Goal: Task Accomplishment & Management: Complete application form

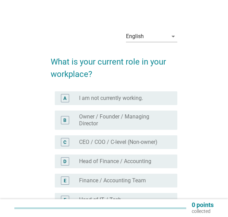
click at [68, 122] on div "B" at bounding box center [65, 120] width 8 height 8
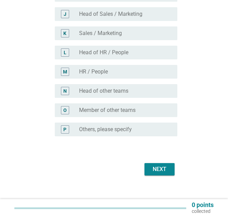
scroll to position [271, 0]
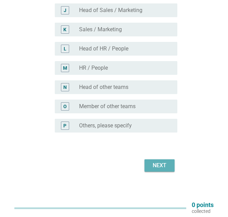
click at [166, 170] on button "Next" at bounding box center [160, 165] width 30 height 12
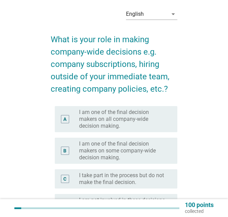
scroll to position [34, 0]
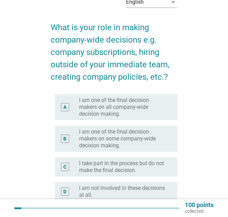
click at [121, 113] on label "I am one of the final decision makers on all company-wide decision making." at bounding box center [122, 107] width 87 height 21
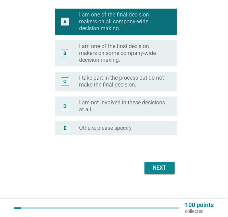
scroll to position [122, 0]
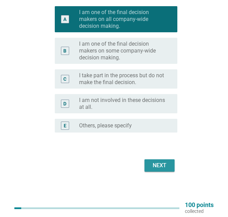
click at [166, 168] on div "Next" at bounding box center [159, 165] width 19 height 8
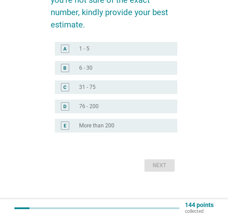
scroll to position [0, 0]
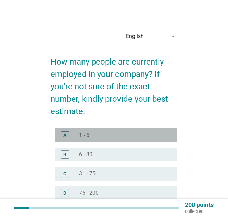
click at [127, 138] on div "radio_button_unchecked 1 - 5" at bounding box center [125, 135] width 93 height 8
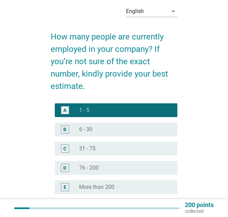
scroll to position [86, 0]
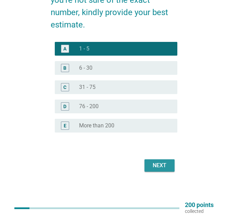
click at [150, 162] on button "Next" at bounding box center [160, 165] width 30 height 12
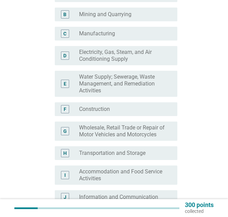
scroll to position [137, 0]
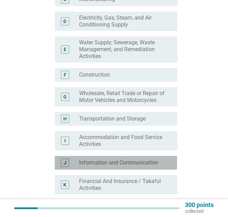
click at [66, 165] on div "J" at bounding box center [65, 162] width 3 height 7
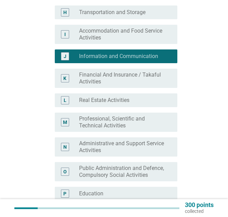
scroll to position [308, 0]
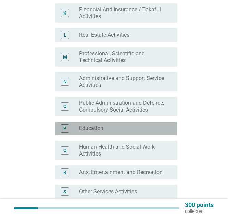
click at [64, 129] on div "P" at bounding box center [64, 128] width 3 height 7
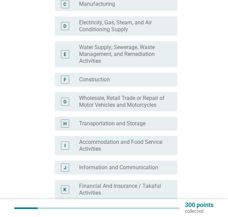
scroll to position [171, 0]
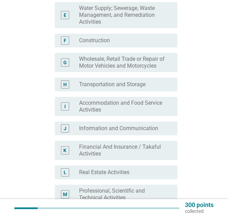
click at [65, 129] on div "J" at bounding box center [65, 128] width 3 height 7
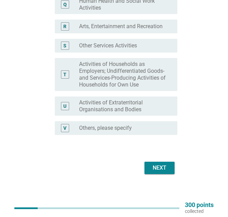
scroll to position [456, 0]
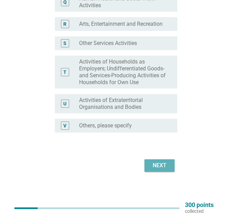
click at [159, 167] on div "Next" at bounding box center [159, 165] width 19 height 8
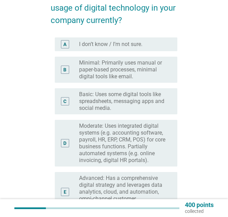
scroll to position [103, 0]
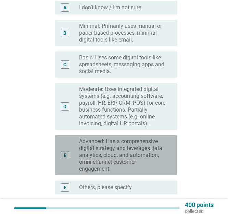
click at [125, 167] on label "Advanced: Has a comprehensive digital strategy and leverages data analytics, cl…" at bounding box center [122, 155] width 87 height 34
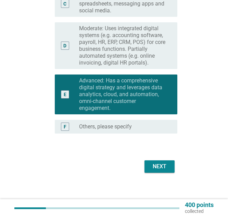
scroll to position [164, 0]
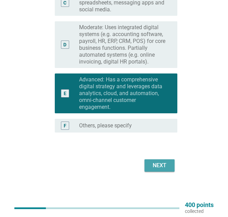
click at [145, 169] on button "Next" at bounding box center [160, 165] width 30 height 12
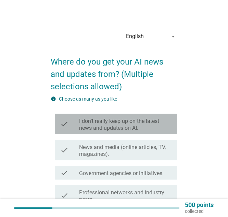
click at [82, 128] on label "I don’t really keep up on the latest news and updates on AI." at bounding box center [125, 125] width 93 height 14
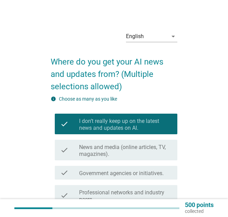
click at [82, 129] on label "I don’t really keep up on the latest news and updates on AI." at bounding box center [125, 125] width 93 height 14
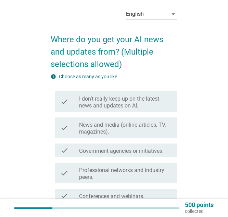
scroll to position [34, 0]
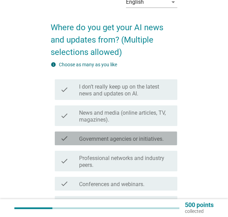
click at [73, 136] on div "check" at bounding box center [69, 138] width 19 height 8
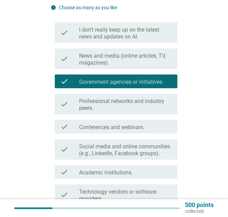
scroll to position [103, 0]
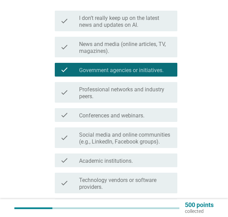
click at [79, 118] on label "Conferences and webinars." at bounding box center [111, 115] width 65 height 7
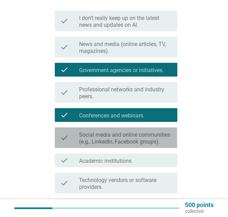
click at [68, 144] on icon "check" at bounding box center [64, 137] width 8 height 15
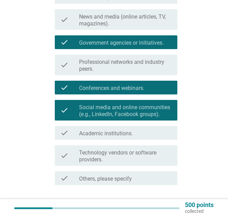
scroll to position [171, 0]
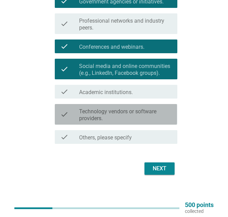
click at [77, 114] on div "check" at bounding box center [69, 114] width 19 height 15
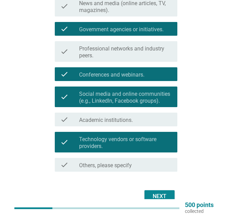
scroll to position [103, 0]
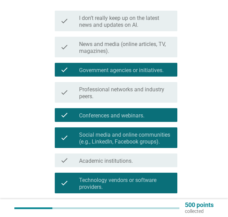
click at [106, 98] on label "Professional networks and industry peers." at bounding box center [125, 93] width 93 height 14
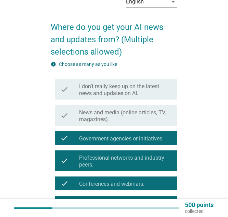
scroll to position [34, 0]
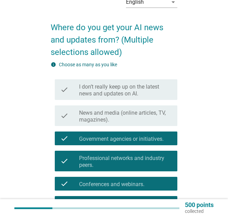
click at [136, 124] on div "check check_box_outline_blank News and media (online articles, TV, magazines)." at bounding box center [116, 115] width 122 height 21
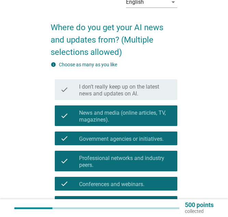
scroll to position [171, 0]
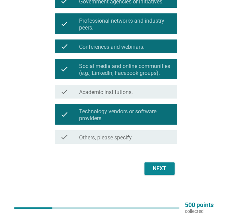
click at [122, 88] on div "check_box_outline_blank Academic institutions." at bounding box center [125, 91] width 93 height 8
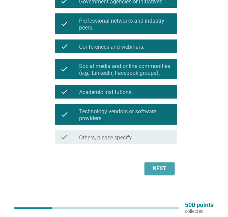
click at [166, 173] on button "Next" at bounding box center [160, 168] width 30 height 12
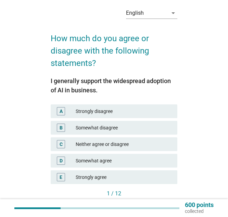
scroll to position [34, 0]
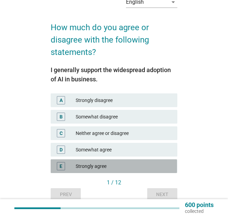
click at [113, 166] on div "Strongly agree" at bounding box center [124, 166] width 96 height 8
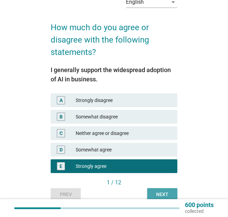
click at [171, 196] on div "Next" at bounding box center [162, 194] width 19 height 7
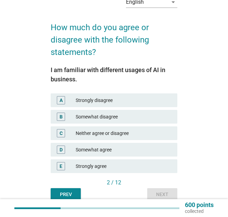
click at [146, 162] on div "Strongly agree" at bounding box center [124, 166] width 96 height 8
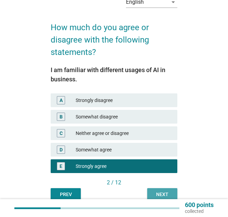
click at [164, 193] on div "Next" at bounding box center [162, 194] width 19 height 7
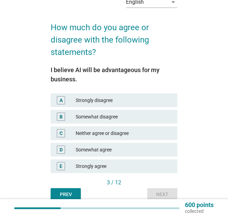
click at [138, 161] on div "E Strongly agree" at bounding box center [114, 166] width 126 height 14
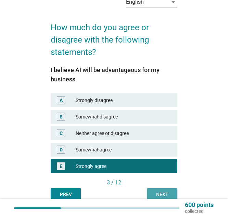
click at [152, 191] on button "Next" at bounding box center [162, 194] width 30 height 12
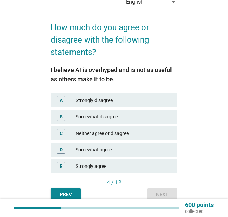
click at [116, 145] on div "Somewhat agree" at bounding box center [124, 149] width 96 height 8
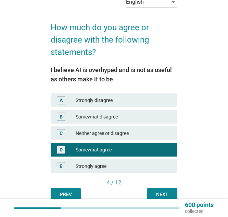
click at [159, 186] on div "4 / 12" at bounding box center [114, 182] width 126 height 8
click at [161, 193] on div "Next" at bounding box center [162, 194] width 19 height 7
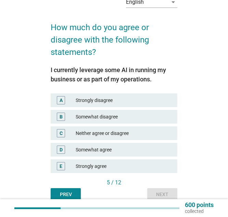
click at [114, 164] on div "Strongly agree" at bounding box center [124, 166] width 96 height 8
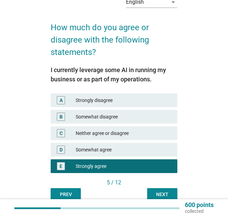
click at [149, 189] on button "Next" at bounding box center [162, 194] width 30 height 12
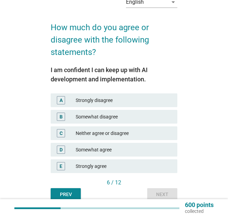
click at [111, 164] on div "Strongly agree" at bounding box center [124, 166] width 96 height 8
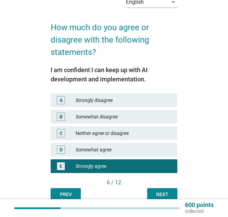
click at [164, 187] on div "6 / 12" at bounding box center [114, 183] width 126 height 10
click at [164, 190] on button "Next" at bounding box center [162, 194] width 30 height 12
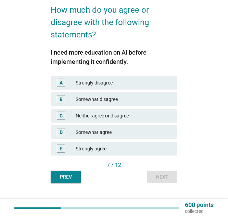
scroll to position [61, 0]
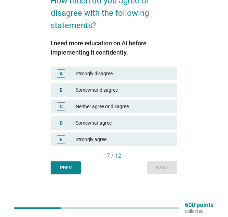
click at [112, 137] on div "Strongly agree" at bounding box center [124, 139] width 96 height 8
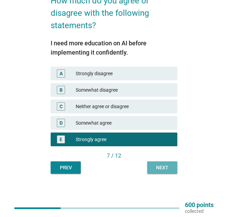
click at [159, 170] on div "Next" at bounding box center [162, 167] width 19 height 7
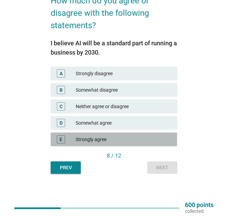
click at [111, 140] on div "Strongly agree" at bounding box center [124, 139] width 96 height 8
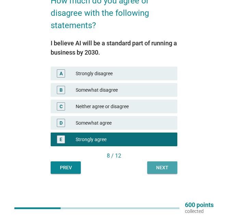
click at [157, 168] on div "Next" at bounding box center [162, 167] width 19 height 7
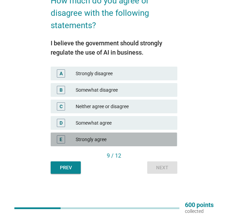
click at [141, 139] on div "Strongly agree" at bounding box center [124, 139] width 96 height 8
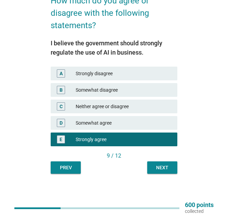
click at [158, 171] on button "Next" at bounding box center [162, 167] width 30 height 12
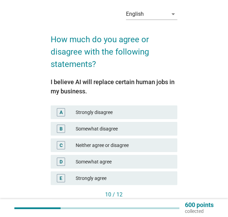
scroll to position [34, 0]
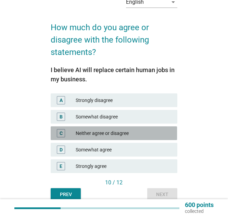
click at [148, 133] on div "Neither agree or disagree" at bounding box center [124, 133] width 96 height 8
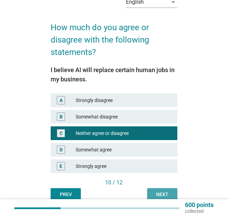
click at [163, 190] on button "Next" at bounding box center [162, 194] width 30 height 12
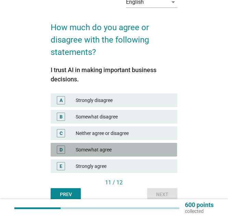
click at [150, 147] on div "Somewhat agree" at bounding box center [124, 149] width 96 height 8
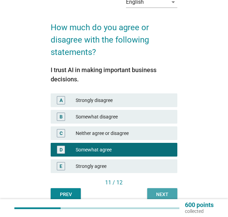
click at [161, 191] on div "Next" at bounding box center [162, 194] width 19 height 7
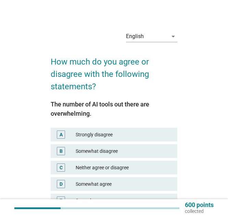
click at [156, 178] on div "D Somewhat agree" at bounding box center [114, 184] width 126 height 14
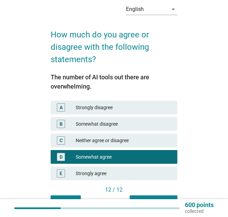
scroll to position [61, 0]
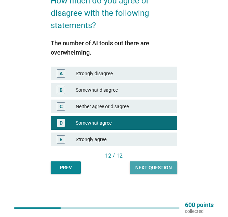
click at [157, 171] on button "Next question" at bounding box center [154, 167] width 48 height 12
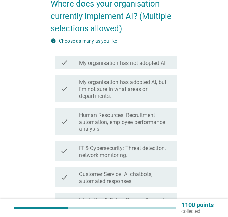
scroll to position [103, 0]
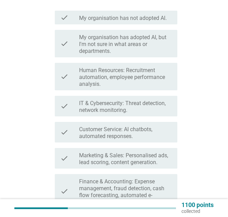
click at [135, 108] on label "IT & Cybersecurity: Threat detection, network monitoring." at bounding box center [125, 107] width 93 height 14
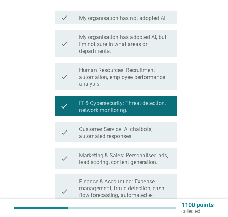
click at [129, 135] on label "Customer Service: AI chatbots, automated responses." at bounding box center [125, 133] width 93 height 14
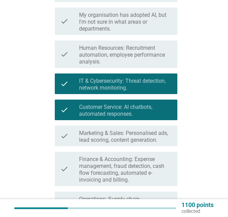
scroll to position [137, 0]
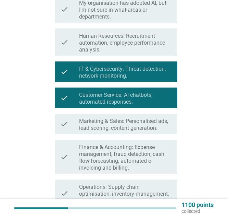
click at [139, 119] on label "Marketing & Sales: Personalised ads, lead scoring, content generation." at bounding box center [125, 125] width 93 height 14
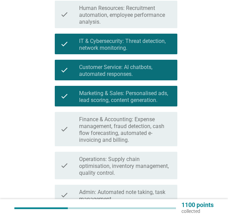
scroll to position [206, 0]
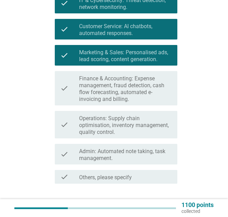
click at [127, 160] on label "Admin: Automated note taking, task management." at bounding box center [125, 155] width 93 height 14
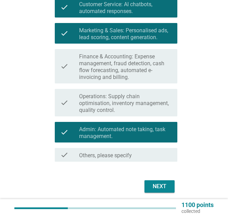
scroll to position [240, 0]
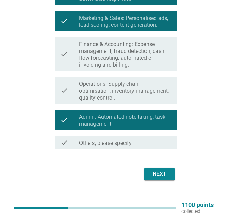
click at [153, 175] on div "Next" at bounding box center [159, 174] width 19 height 8
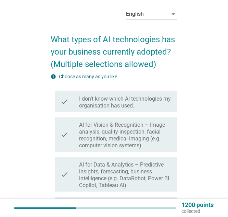
scroll to position [34, 0]
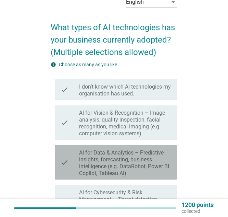
click at [137, 163] on label "AI for Data & Analytics – Predictive insights, forecasting, business intelligen…" at bounding box center [125, 162] width 93 height 27
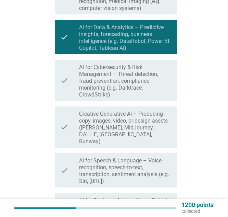
scroll to position [171, 0]
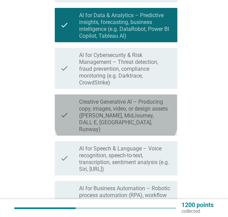
click at [127, 109] on label "Creative Generative AI – Producing copy, images, video, or design assets ([PERS…" at bounding box center [125, 115] width 93 height 34
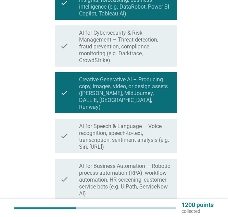
scroll to position [206, 0]
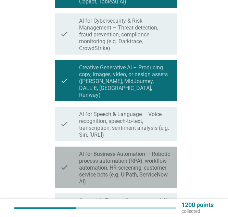
click at [120, 153] on label "AI for Business Automation – Robotic process automation (RPA), workflow automat…" at bounding box center [125, 167] width 93 height 34
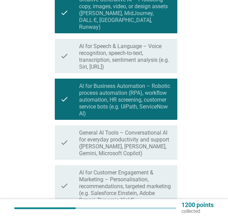
scroll to position [274, 0]
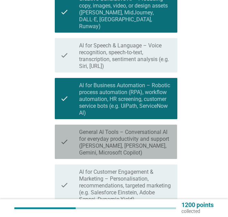
click at [142, 135] on label "General AI Tools – Conversational AI for everyday productivity and support ([PE…" at bounding box center [125, 142] width 93 height 27
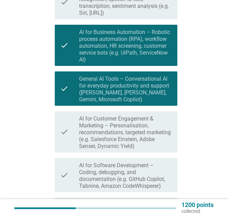
scroll to position [343, 0]
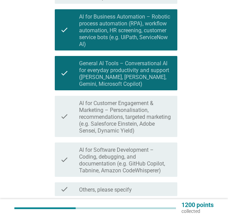
click at [107, 157] on label "AI for Software Development – Coding, debugging, and documentation (e.g. GitHub…" at bounding box center [125, 159] width 93 height 27
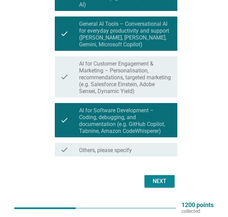
scroll to position [391, 0]
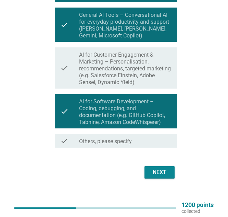
click at [174, 166] on button "Next" at bounding box center [160, 172] width 30 height 12
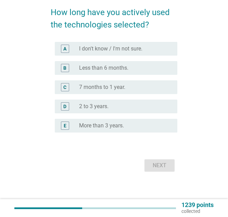
scroll to position [0, 0]
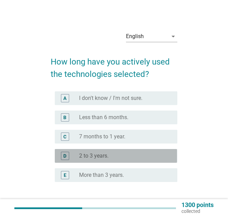
click at [140, 154] on div "radio_button_unchecked 2 to 3 years." at bounding box center [122, 155] width 87 height 7
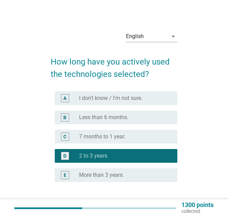
click at [145, 134] on div "radio_button_unchecked 7 months to 1 year." at bounding box center [122, 136] width 87 height 7
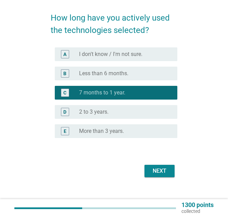
scroll to position [49, 0]
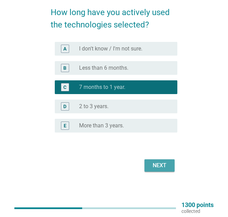
click at [169, 167] on div "Next" at bounding box center [159, 165] width 19 height 8
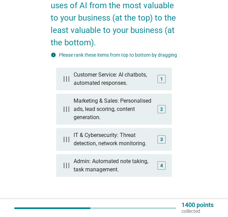
scroll to position [121, 0]
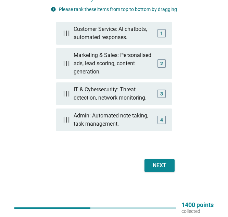
click at [178, 172] on div "English arrow_drop_down Kindly drag and rank the following uses of AI from the …" at bounding box center [113, 42] width 137 height 273
click at [175, 169] on div "Next" at bounding box center [114, 165] width 126 height 16
click at [166, 168] on div "Next" at bounding box center [159, 165] width 19 height 8
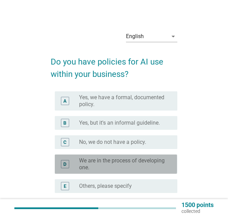
click at [156, 167] on label "We are in the process of developing one." at bounding box center [122, 164] width 87 height 14
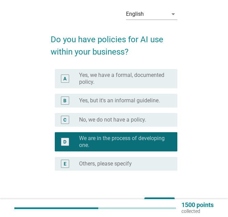
scroll to position [34, 0]
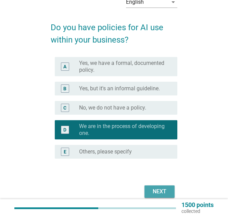
click at [163, 191] on div "Next" at bounding box center [159, 191] width 19 height 8
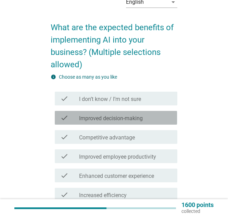
click at [71, 114] on div "check" at bounding box center [69, 117] width 19 height 8
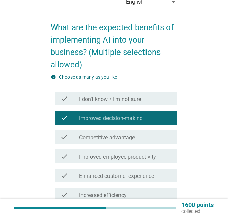
click at [88, 159] on label "Improved employee productivity" at bounding box center [117, 156] width 77 height 7
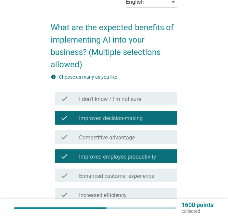
scroll to position [69, 0]
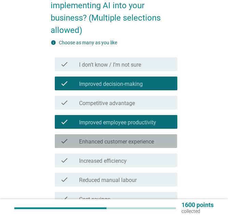
click at [100, 143] on label "Enhanced customer experience" at bounding box center [116, 141] width 75 height 7
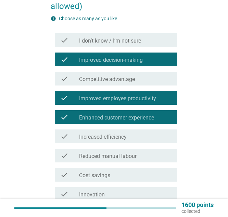
scroll to position [103, 0]
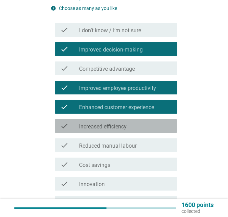
click at [103, 131] on div "check check_box_outline_blank Increased efficiency" at bounding box center [116, 126] width 122 height 14
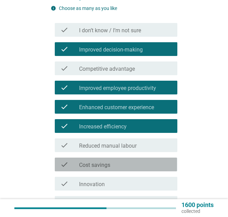
click at [98, 161] on div "check_box_outline_blank Cost savings" at bounding box center [125, 164] width 93 height 8
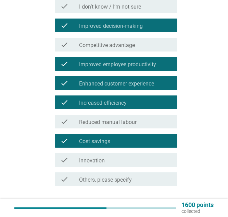
scroll to position [137, 0]
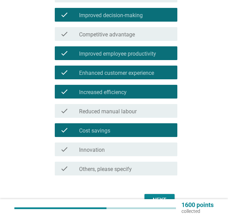
click at [98, 152] on label "Innovation" at bounding box center [92, 149] width 26 height 7
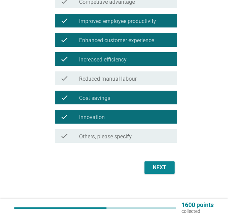
scroll to position [171, 0]
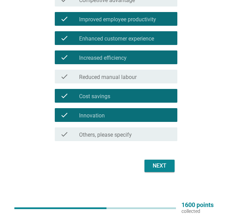
click at [161, 169] on div "Next" at bounding box center [159, 165] width 19 height 8
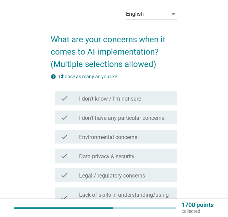
scroll to position [34, 0]
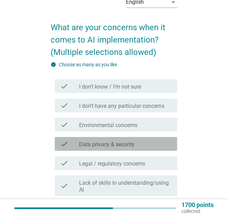
click at [138, 146] on div "check_box_outline_blank Data privacy & security" at bounding box center [125, 143] width 93 height 8
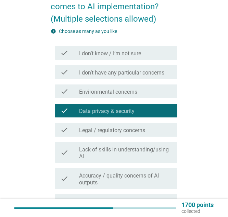
scroll to position [69, 0]
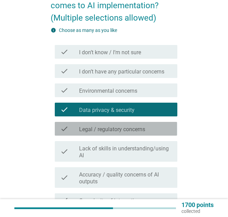
click at [143, 130] on label "Legal / regulatory concerns" at bounding box center [112, 129] width 66 height 7
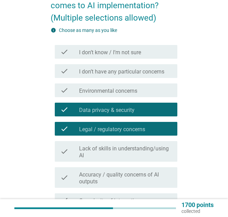
scroll to position [103, 0]
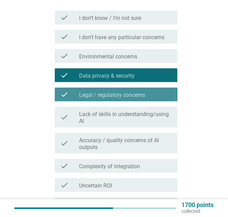
click at [122, 100] on div "check check_box Legal / regulatory concerns" at bounding box center [116, 94] width 122 height 14
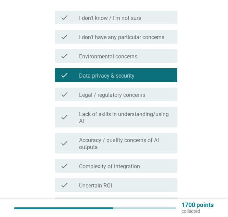
click at [122, 98] on label "Legal / regulatory concerns" at bounding box center [112, 94] width 66 height 7
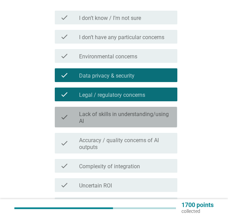
click at [125, 122] on label "Lack of skills in understanding/using AI" at bounding box center [125, 118] width 93 height 14
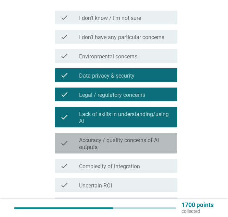
click at [137, 145] on label "Accuracy / quality concerns of AI outputs" at bounding box center [125, 144] width 93 height 14
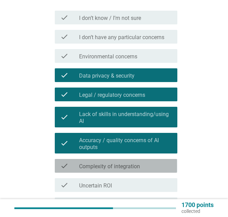
click at [145, 167] on div "check_box_outline_blank Complexity of integration" at bounding box center [125, 165] width 93 height 8
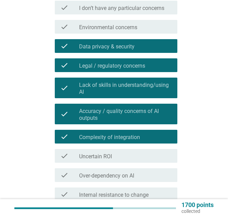
scroll to position [171, 0]
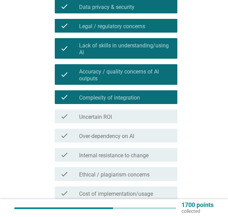
click at [129, 135] on label "Over-dependency on AI" at bounding box center [106, 136] width 55 height 7
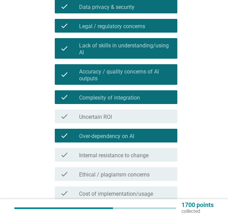
click at [111, 157] on label "Internal resistance to change" at bounding box center [114, 155] width 70 height 7
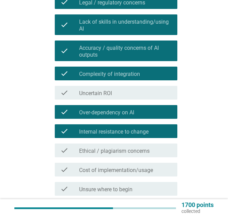
scroll to position [206, 0]
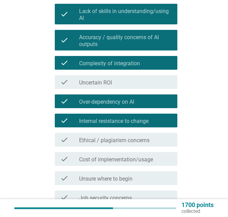
click at [119, 138] on label "Ethical / plagiarism concerns" at bounding box center [114, 140] width 71 height 7
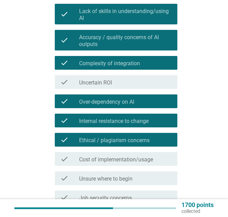
scroll to position [240, 0]
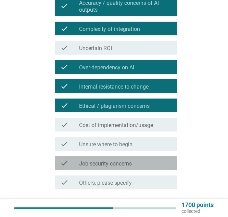
click at [127, 162] on label "Job security concerns" at bounding box center [105, 163] width 53 height 7
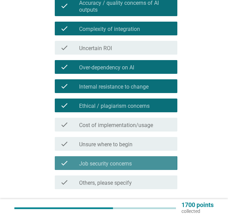
click at [126, 163] on label "Job security concerns" at bounding box center [105, 163] width 53 height 7
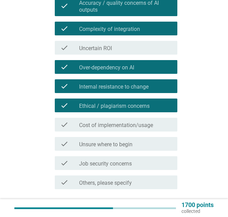
click at [119, 49] on div "check_box_outline_blank Uncertain ROI" at bounding box center [125, 48] width 93 height 8
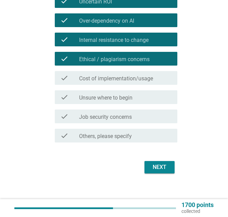
scroll to position [288, 0]
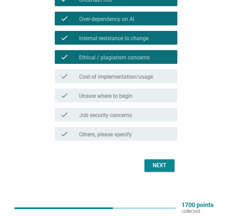
click at [163, 166] on div "Next" at bounding box center [159, 165] width 19 height 8
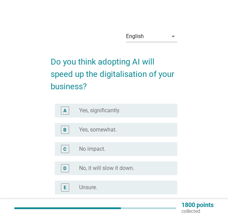
click at [123, 114] on div "radio_button_unchecked Yes, significantly." at bounding box center [125, 110] width 93 height 8
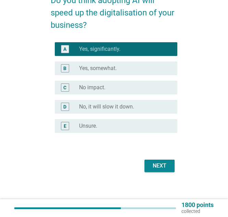
scroll to position [62, 0]
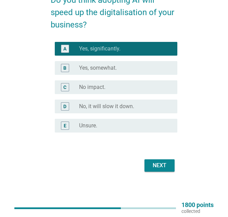
click at [167, 163] on div "Next" at bounding box center [159, 165] width 19 height 8
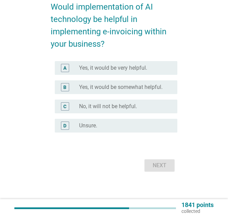
scroll to position [0, 0]
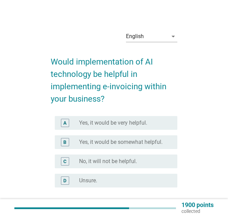
click at [142, 124] on label "Yes, it would be very helpful." at bounding box center [113, 122] width 68 height 7
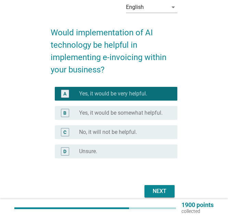
scroll to position [55, 0]
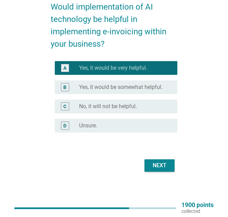
click at [162, 178] on div "English arrow_drop_down Would implementation of AI technology be helpful in imp…" at bounding box center [113, 72] width 137 height 214
click at [162, 170] on button "Next" at bounding box center [160, 165] width 30 height 12
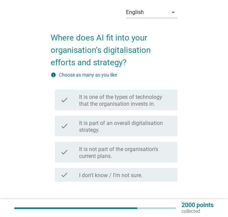
scroll to position [34, 0]
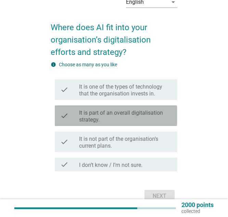
click at [152, 115] on label "It is part of an overall digitalisation strategy." at bounding box center [125, 116] width 93 height 14
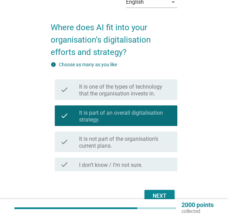
click at [168, 93] on label "It is one of the types of technology that the organisation invests in." at bounding box center [125, 90] width 93 height 14
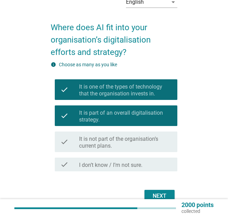
click at [171, 193] on button "Next" at bounding box center [160, 196] width 30 height 12
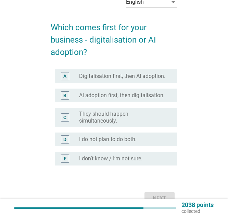
scroll to position [0, 0]
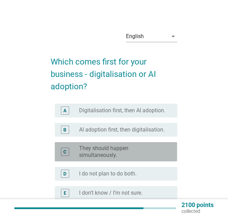
click at [149, 153] on label "They should happen simultaneously." at bounding box center [122, 152] width 87 height 14
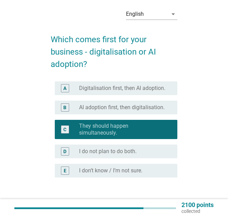
scroll to position [34, 0]
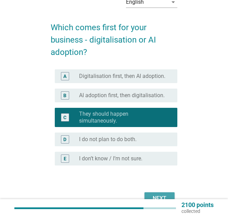
click at [169, 193] on button "Next" at bounding box center [160, 198] width 30 height 12
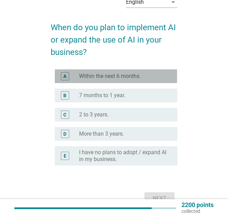
click at [113, 75] on label "Within the next 6 months." at bounding box center [110, 76] width 62 height 7
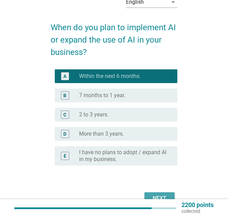
click at [164, 195] on div "Next" at bounding box center [159, 198] width 19 height 8
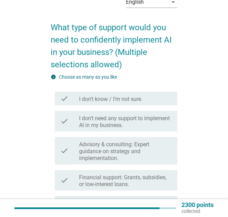
click at [131, 147] on label "Advisory & consulting: Expert guidance on strategy and implementation." at bounding box center [125, 151] width 93 height 21
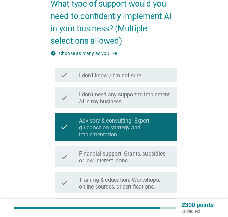
scroll to position [69, 0]
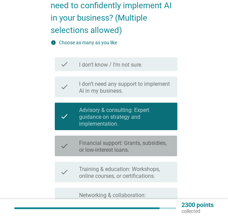
click at [172, 153] on div "check check_box_outline_blank Financial support: Grants, subsidies, or low-inte…" at bounding box center [116, 145] width 122 height 21
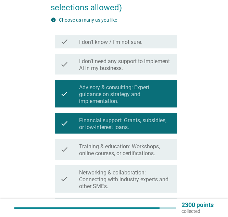
scroll to position [103, 0]
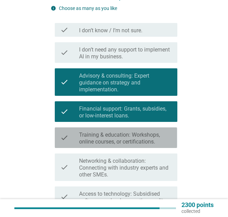
click at [165, 138] on label "Training & education: Workshops, online courses, or certifications." at bounding box center [125, 138] width 93 height 14
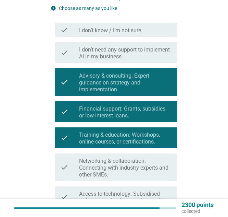
scroll to position [137, 0]
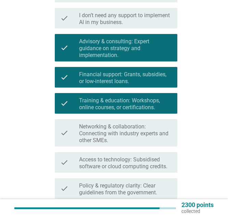
click at [120, 143] on label "Networking & collaboration: Connecting with industry experts and other SMEs." at bounding box center [125, 133] width 93 height 21
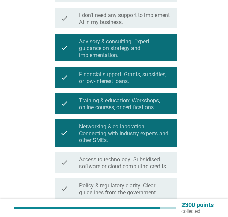
drag, startPoint x: 144, startPoint y: 166, endPoint x: 151, endPoint y: 173, distance: 10.4
click at [144, 166] on label "Access to technology: Subsidised software or cloud computing credits." at bounding box center [125, 163] width 93 height 14
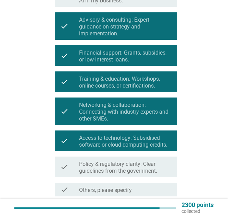
scroll to position [171, 0]
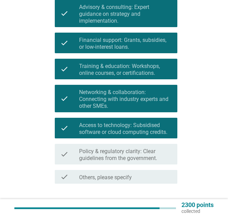
click at [136, 155] on label "Policy & regulatory clarity: Clear guidelines from the government." at bounding box center [125, 155] width 93 height 14
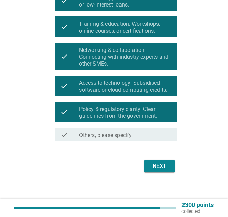
scroll to position [214, 0]
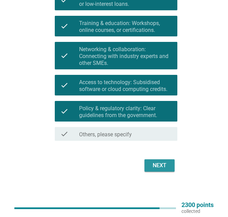
click at [157, 164] on div "Next" at bounding box center [159, 165] width 19 height 8
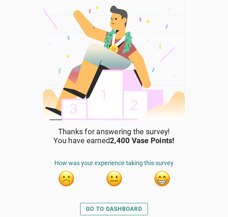
scroll to position [0, 0]
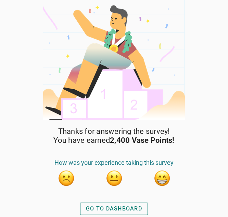
click at [161, 178] on button "button" at bounding box center [162, 177] width 17 height 17
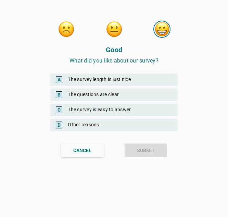
click at [118, 96] on div "B The questions are clear" at bounding box center [113, 94] width 127 height 12
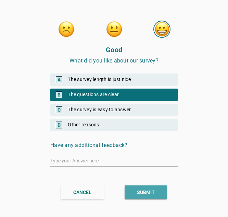
click at [138, 192] on div "SUBMIT" at bounding box center [146, 191] width 18 height 7
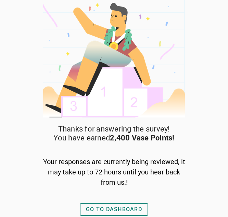
scroll to position [3, 0]
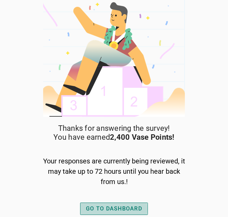
click at [124, 208] on div "GO TO DASHBOARD" at bounding box center [114, 208] width 56 height 8
